Goal: Check status: Check status

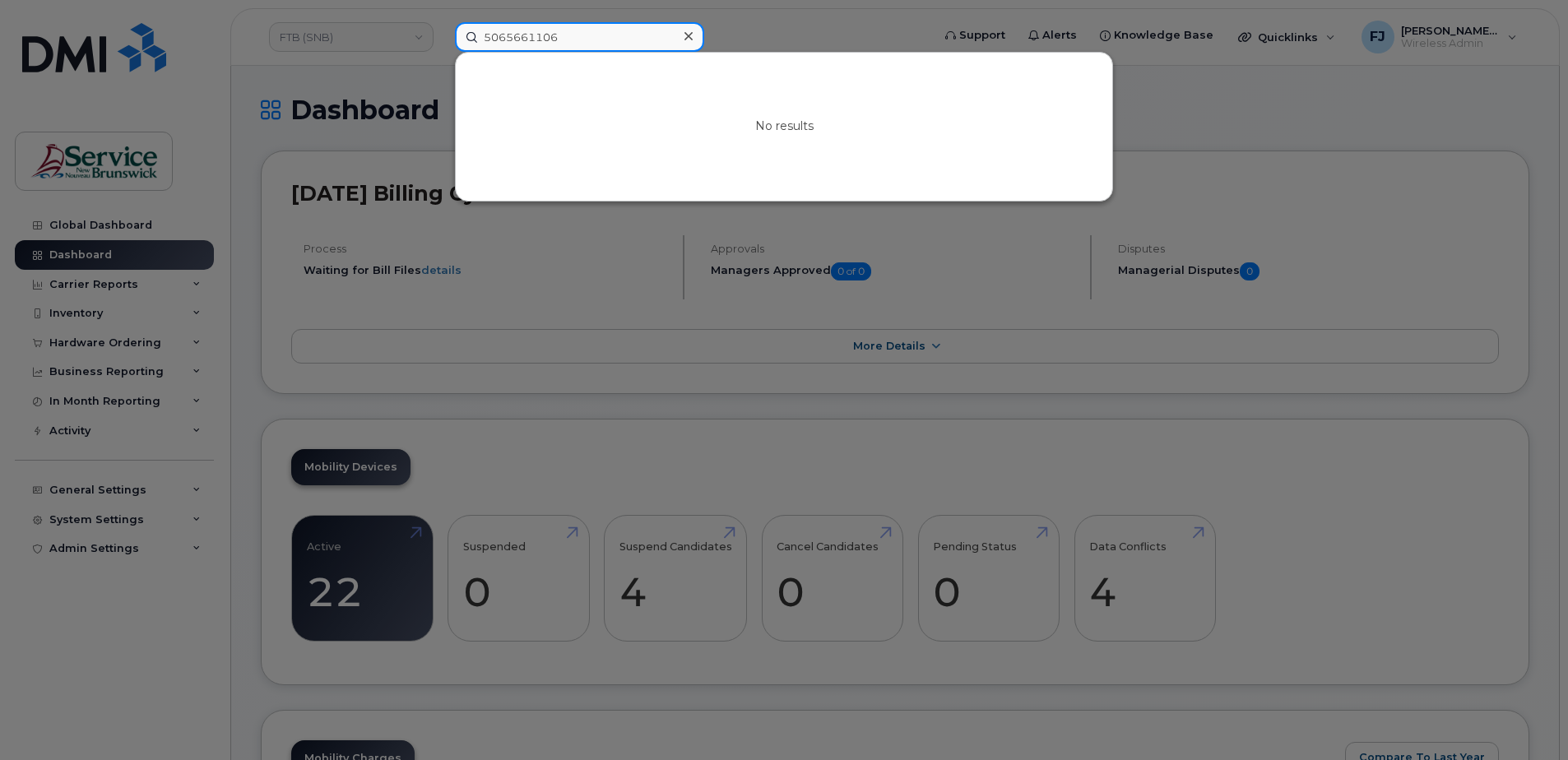
click at [524, 40] on input "5065661106" at bounding box center [579, 37] width 250 height 30
paste input "5063948536"
click at [533, 45] on input "50656650639485361106" at bounding box center [579, 37] width 250 height 30
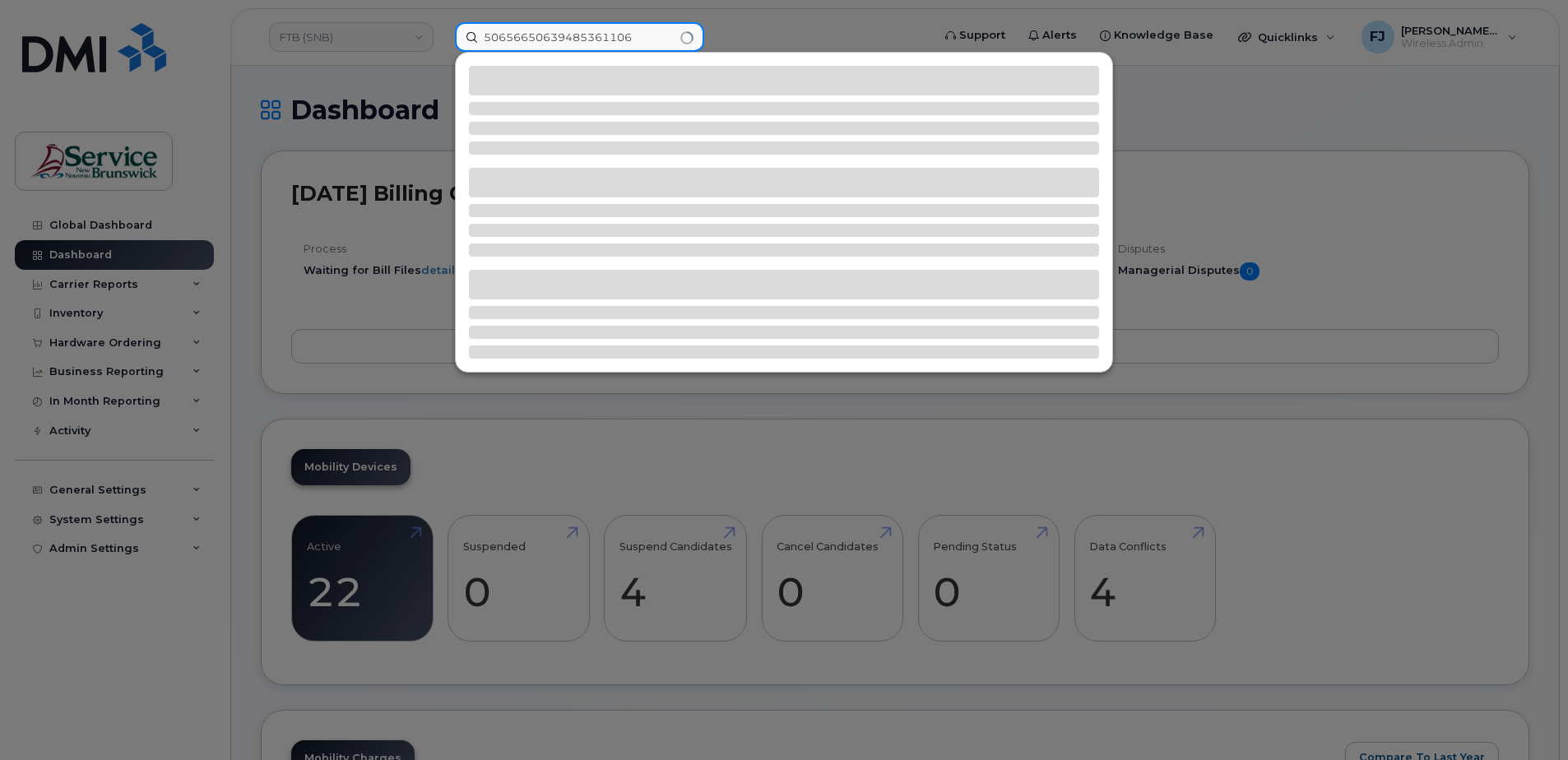
click at [532, 45] on input "50656650639485361106" at bounding box center [579, 37] width 250 height 30
paste input "394853"
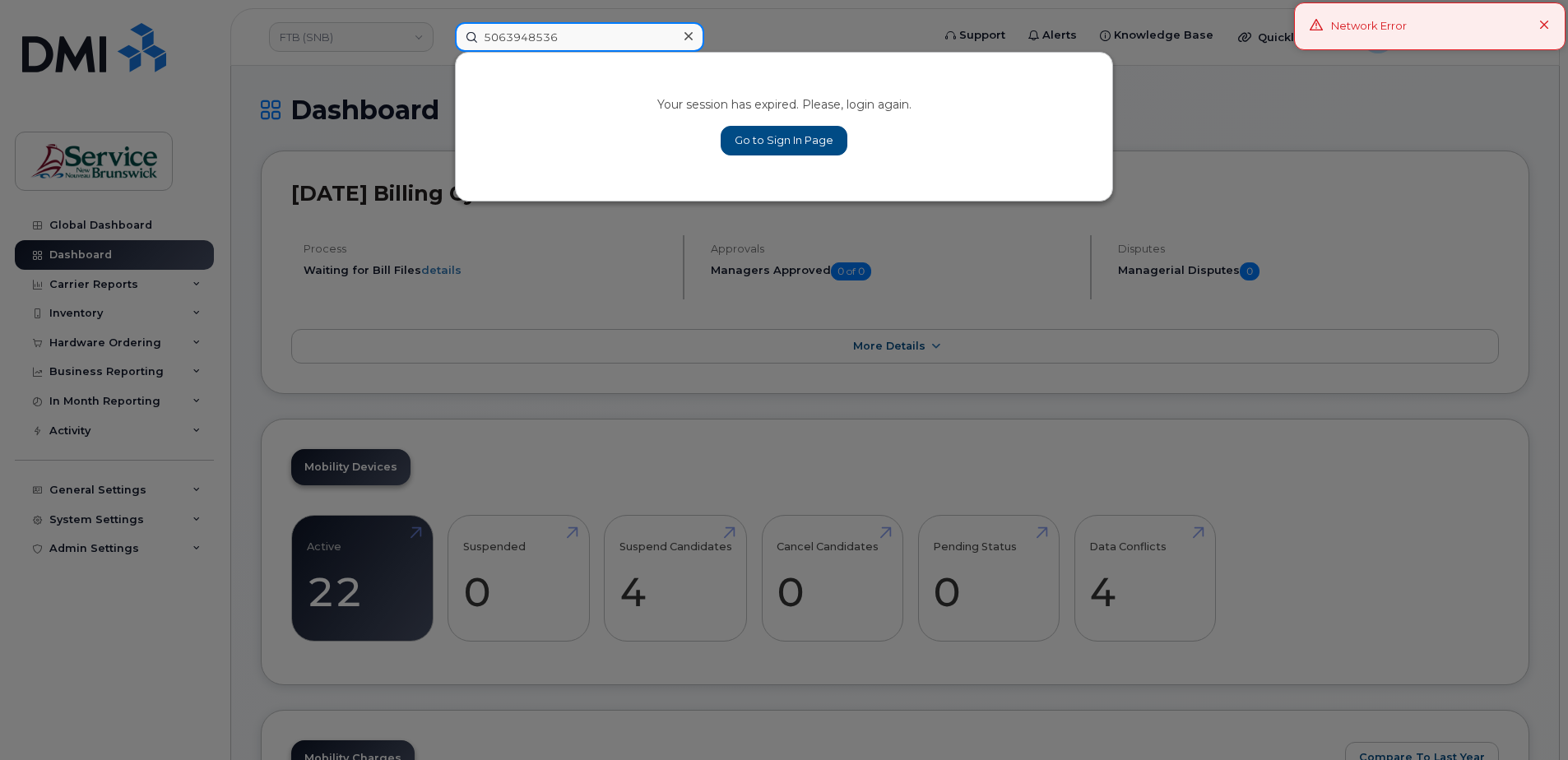
type input "5063948536"
click at [764, 148] on link "Go to Sign In Page" at bounding box center [784, 141] width 127 height 30
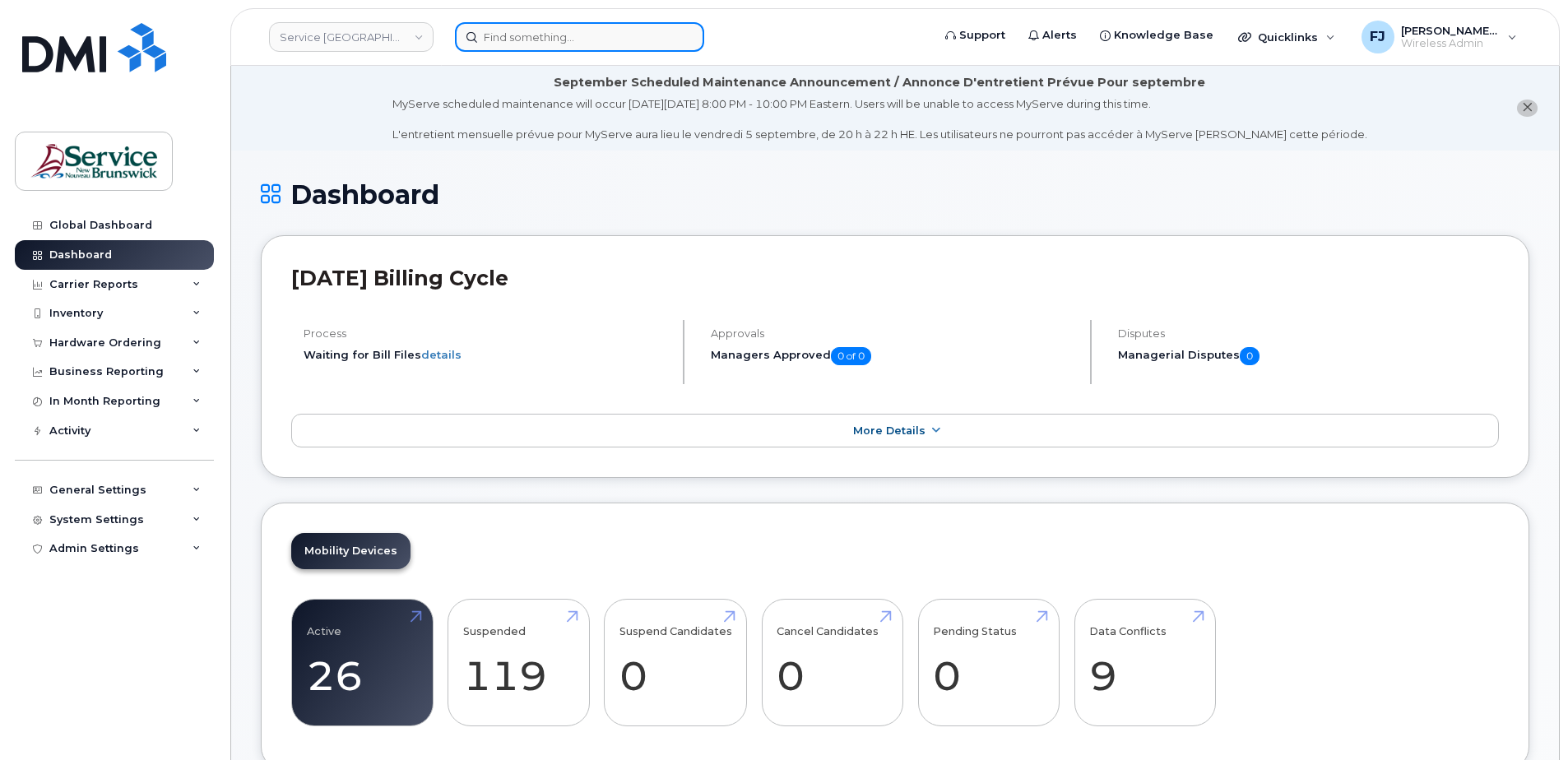
click at [526, 38] on input at bounding box center [579, 37] width 250 height 30
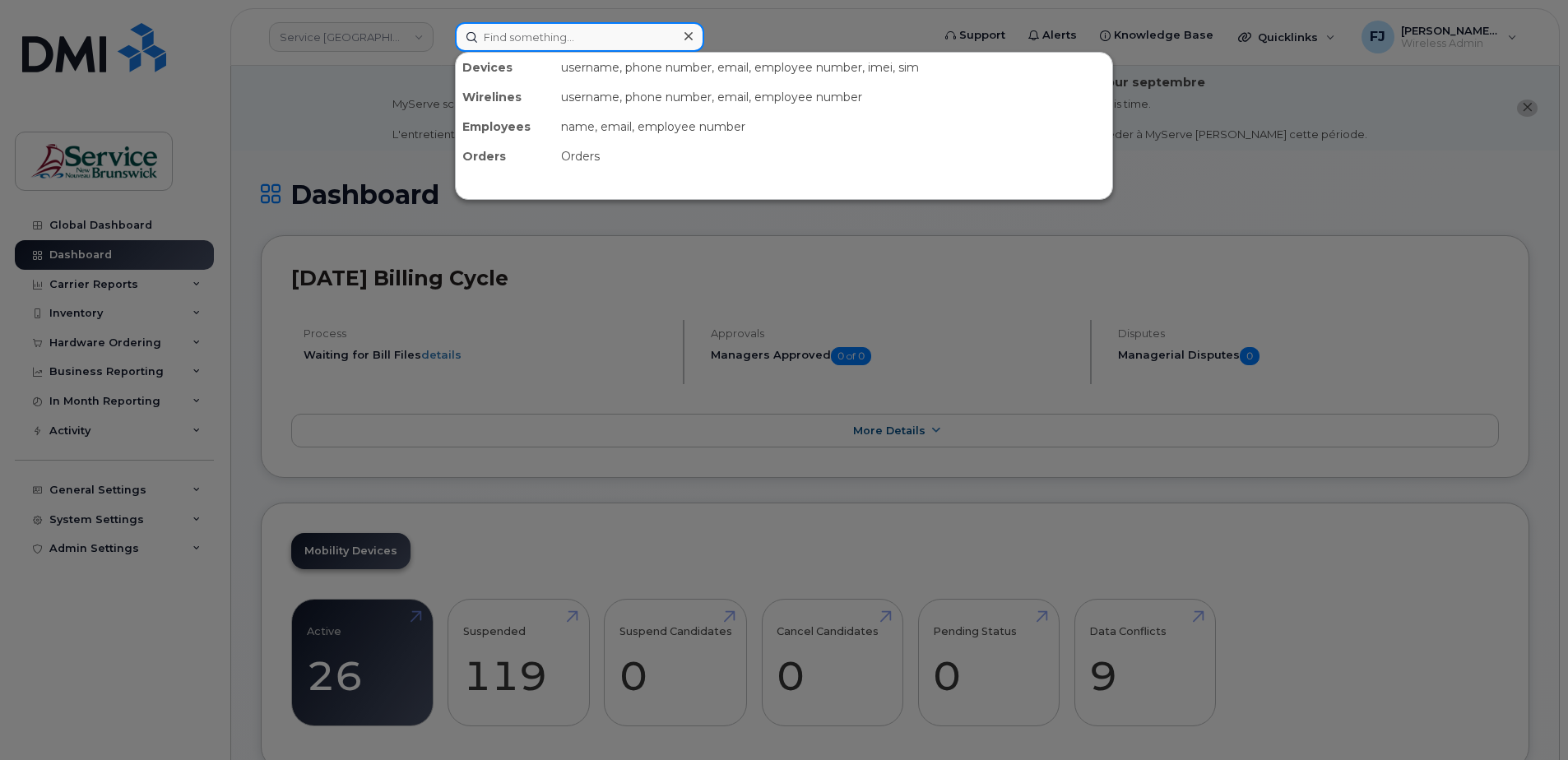
paste input "5063948536"
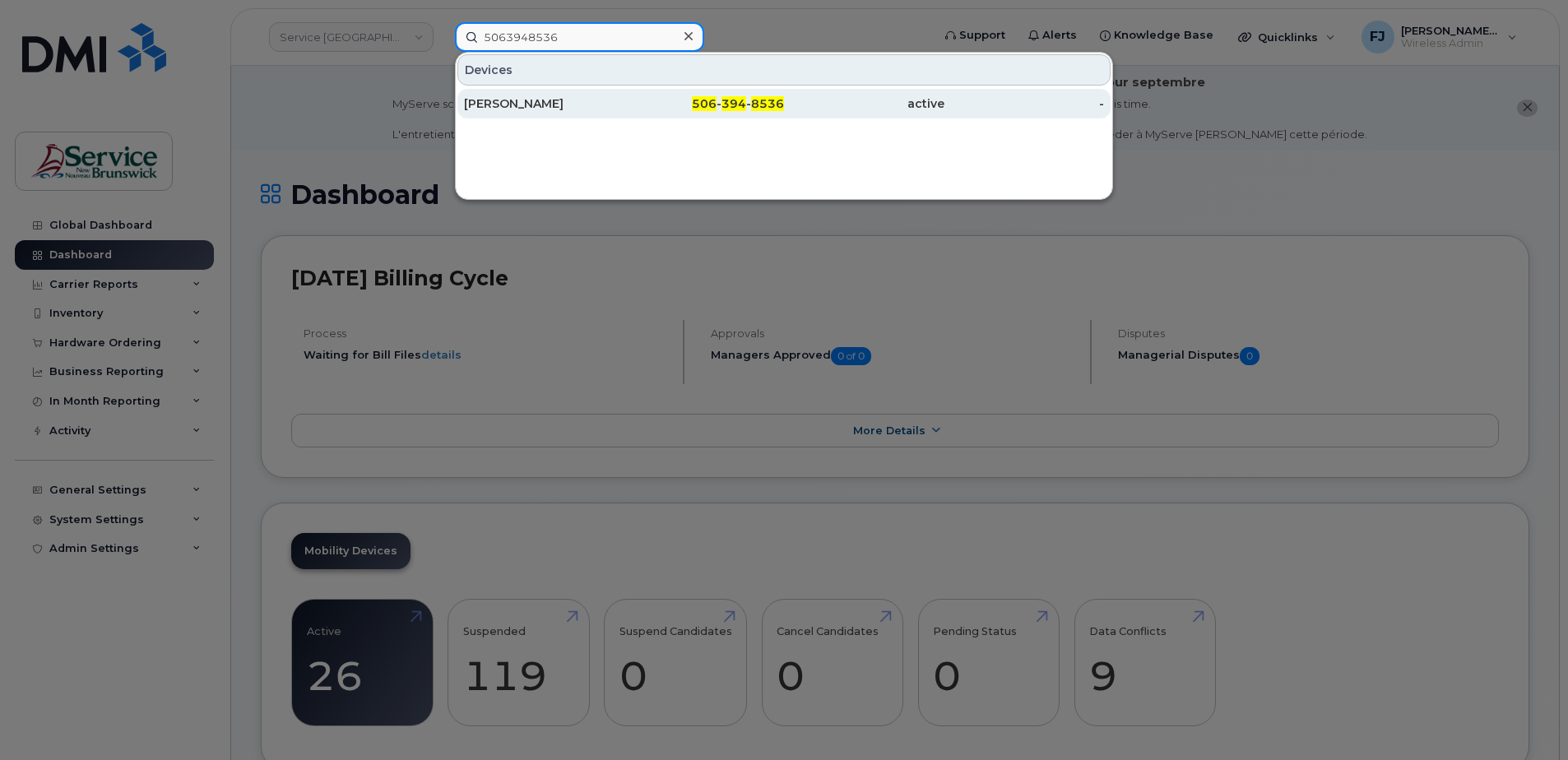
type input "5063948536"
click at [636, 108] on div "506 - 394 - 8536" at bounding box center [704, 104] width 161 height 17
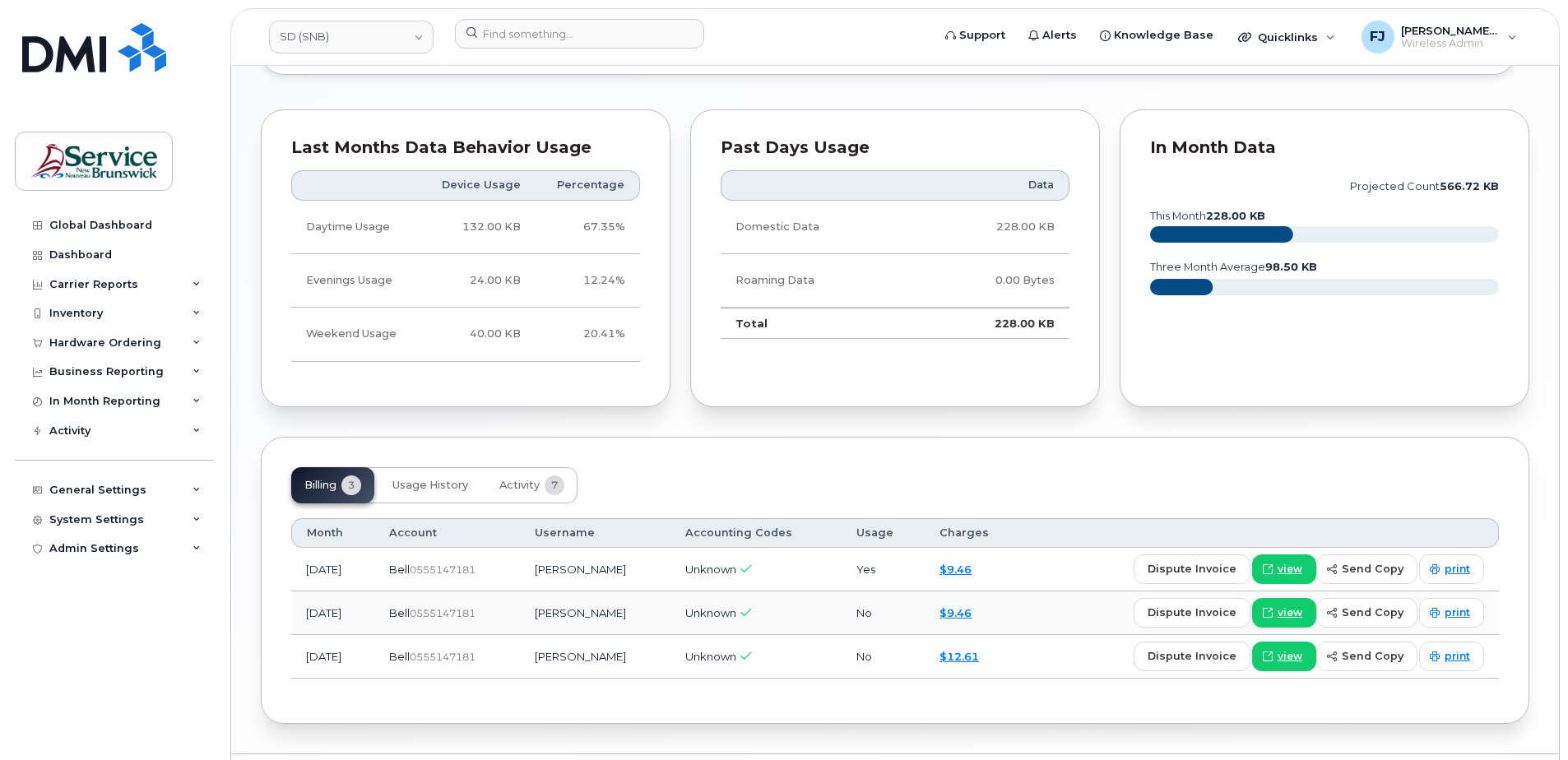
scroll to position [1234, 0]
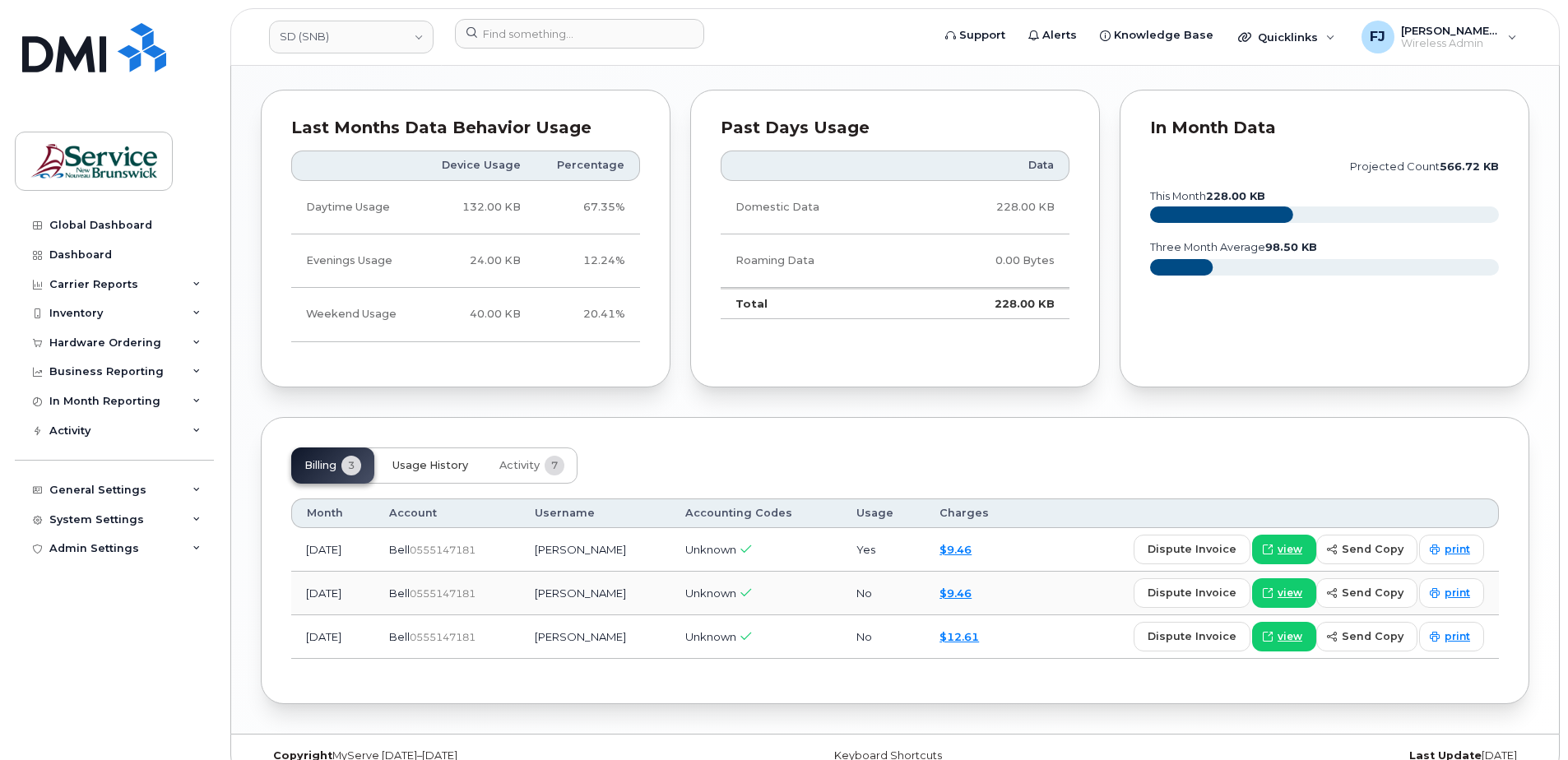
click at [417, 468] on span "Usage History" at bounding box center [431, 466] width 76 height 13
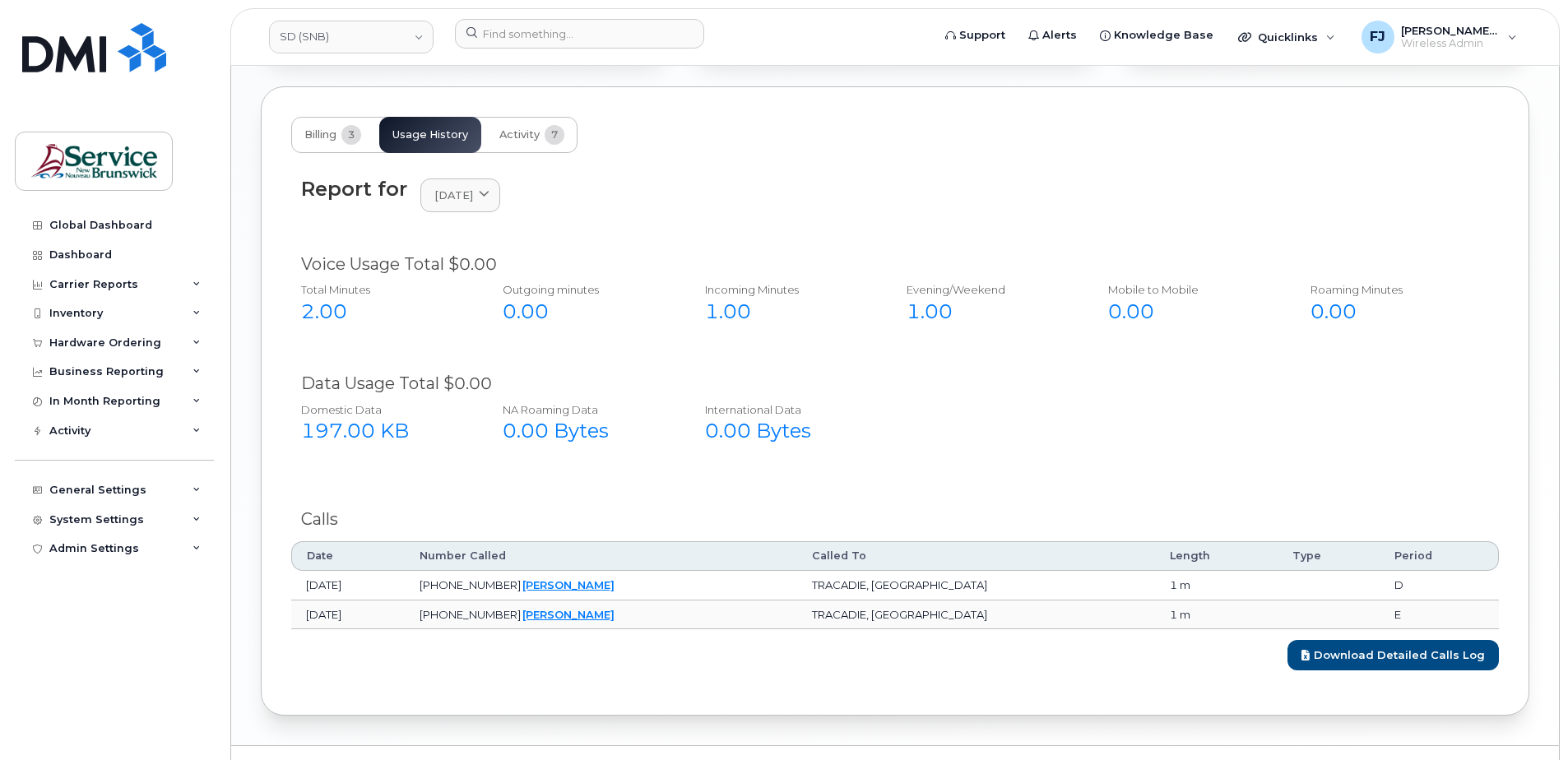
scroll to position [1603, 0]
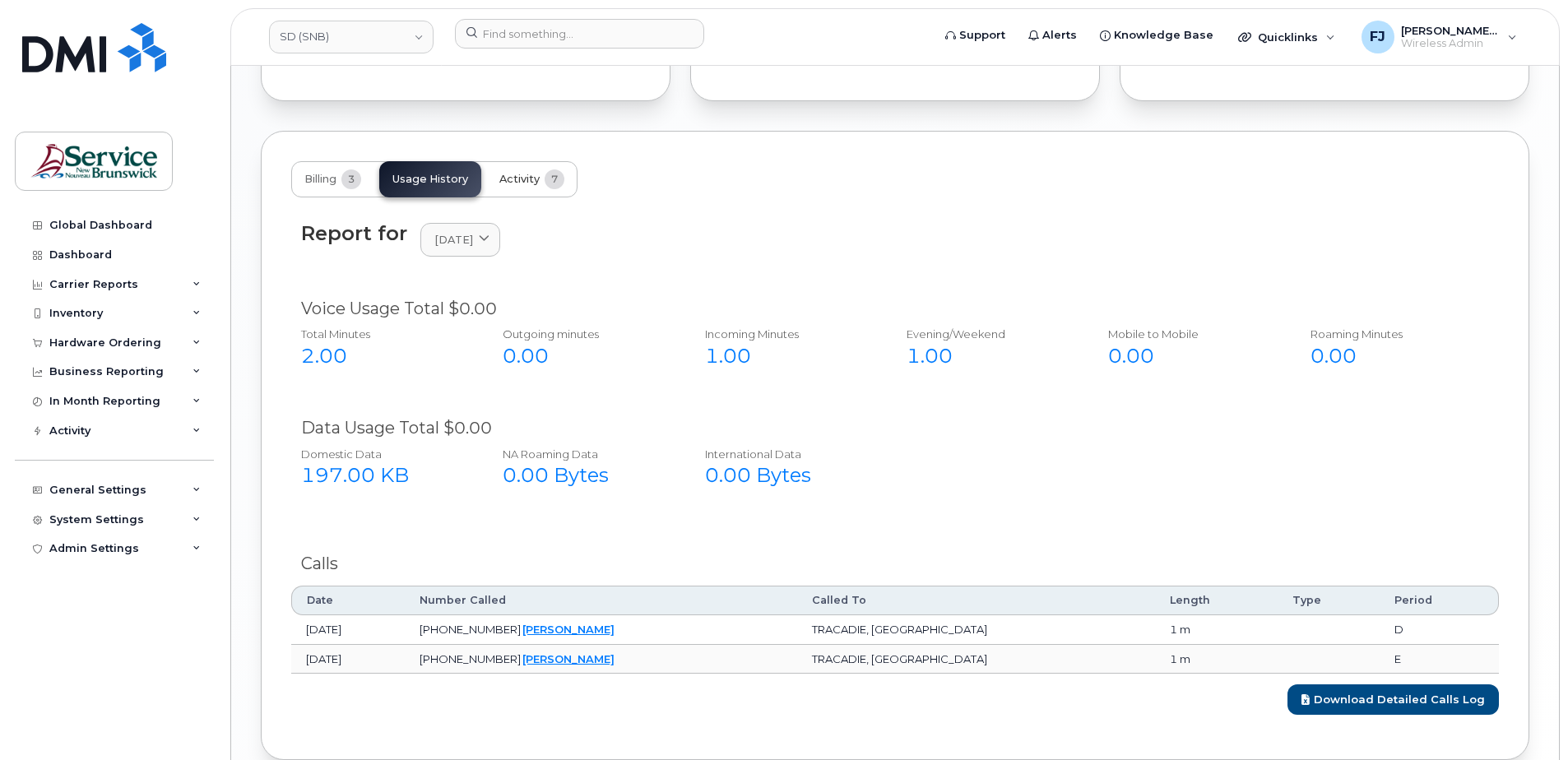
click at [519, 185] on span "Activity" at bounding box center [519, 179] width 40 height 13
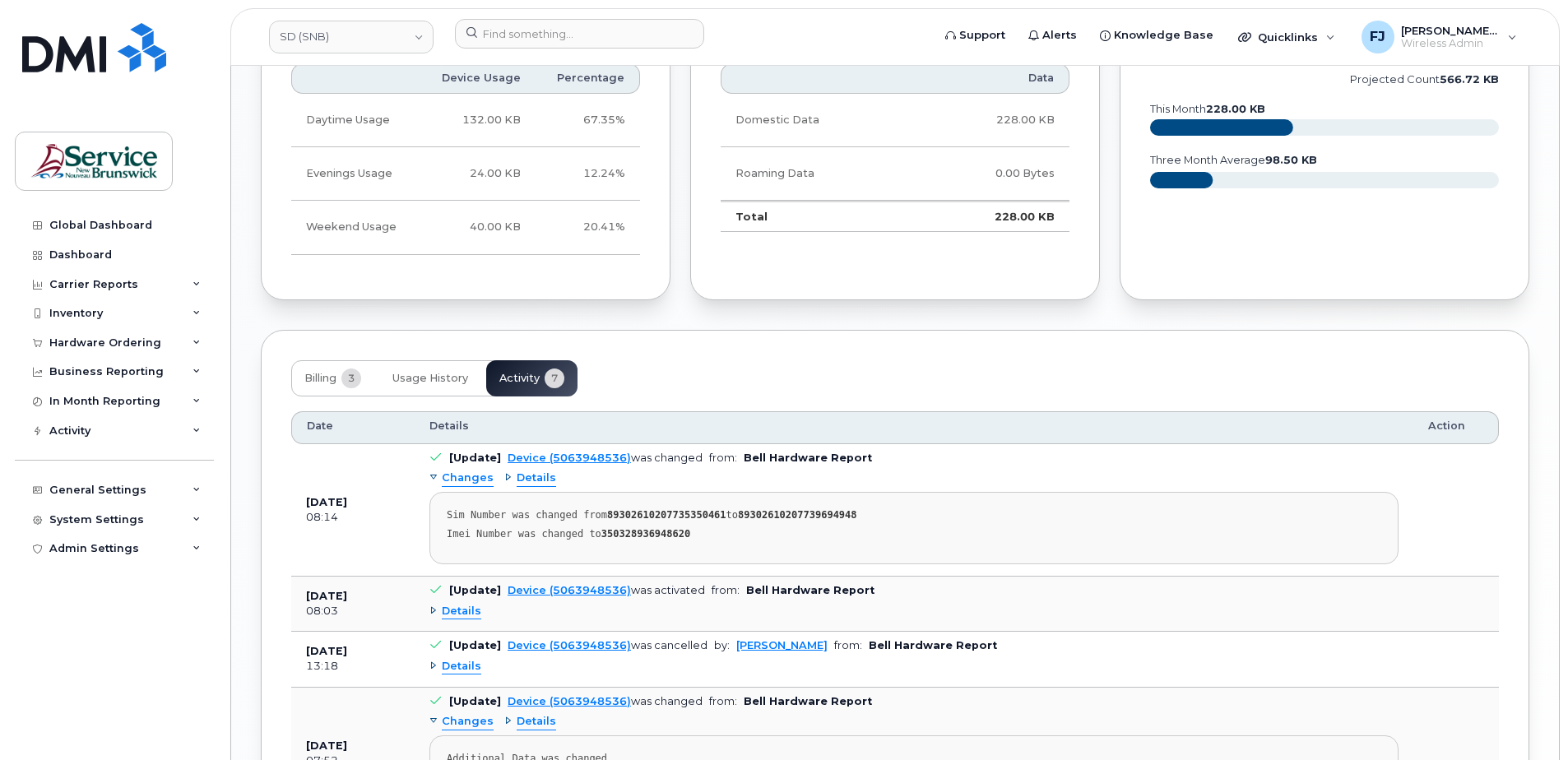
scroll to position [1520, 0]
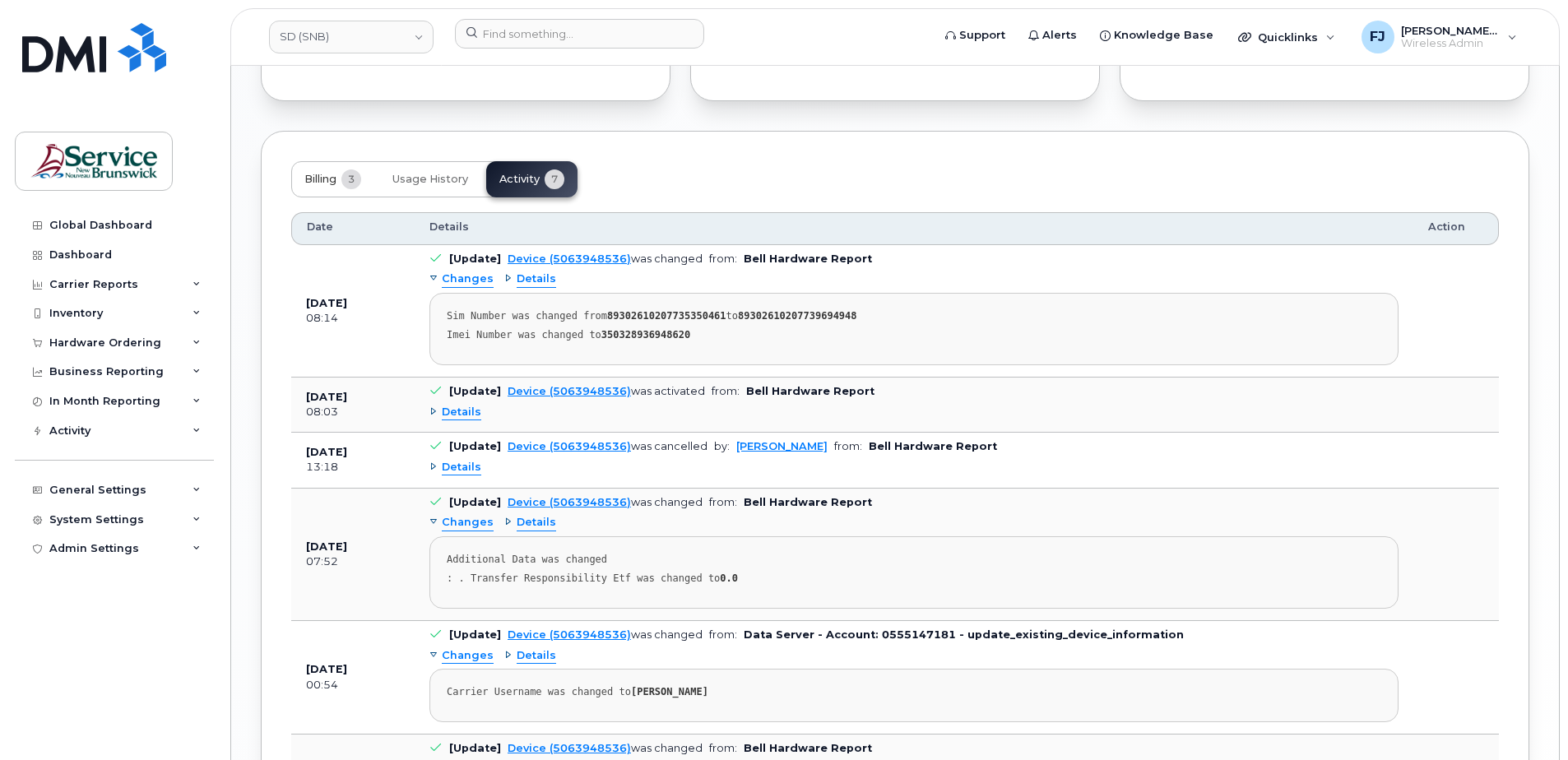
click at [323, 177] on span "Billing" at bounding box center [320, 179] width 32 height 13
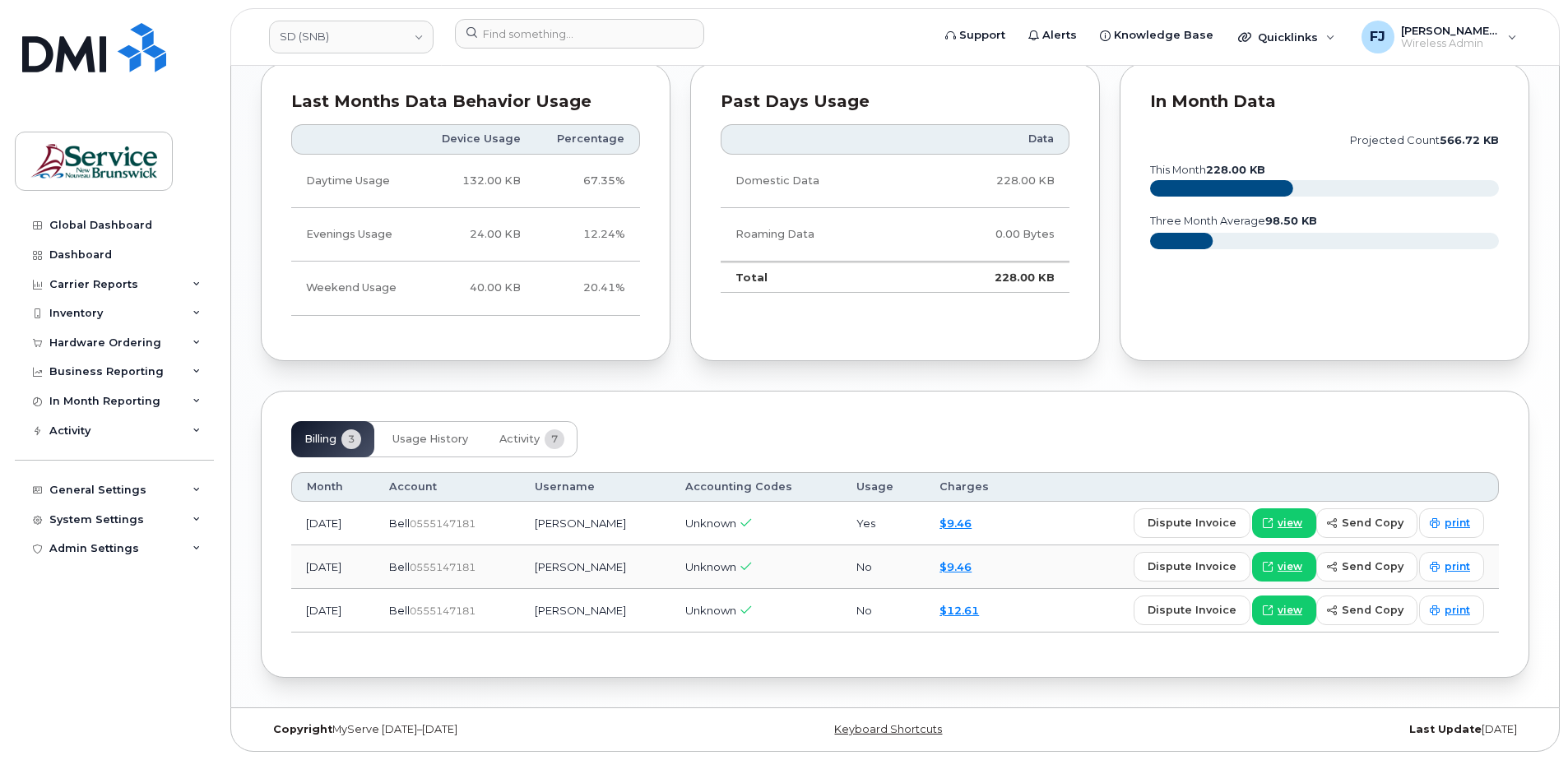
scroll to position [1260, 0]
click at [418, 440] on span "Usage History" at bounding box center [431, 439] width 76 height 13
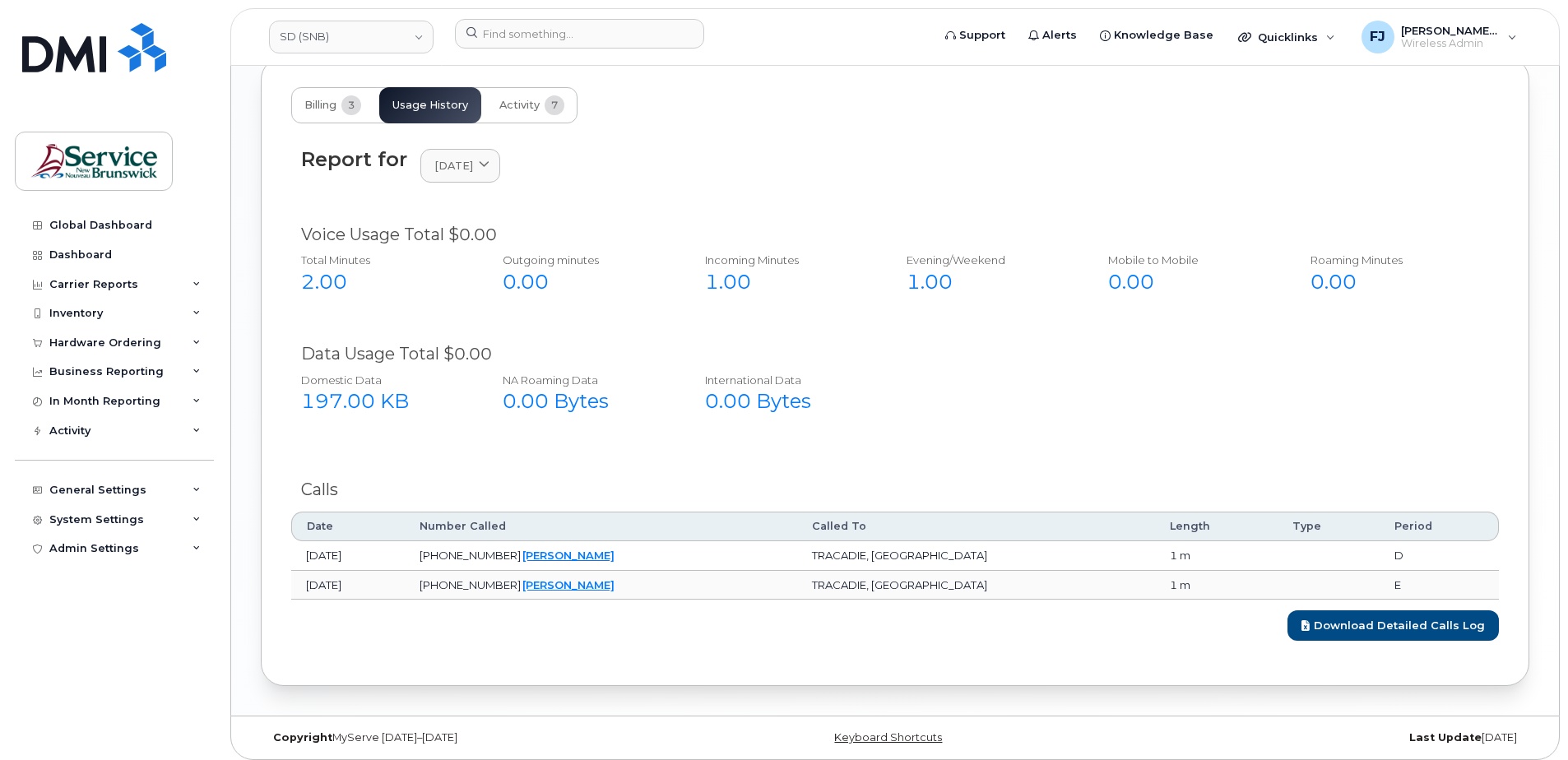
scroll to position [1603, 0]
